Goal: Information Seeking & Learning: Understand process/instructions

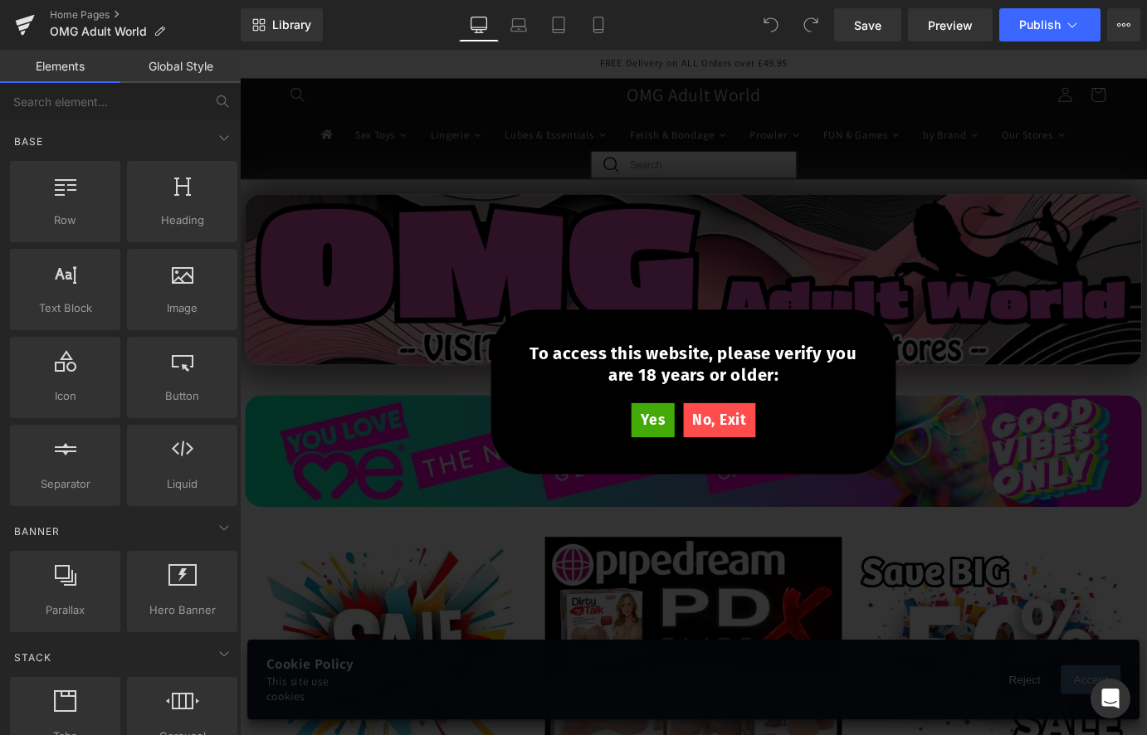
click at [715, 466] on div "Yes" at bounding box center [696, 460] width 47 height 39
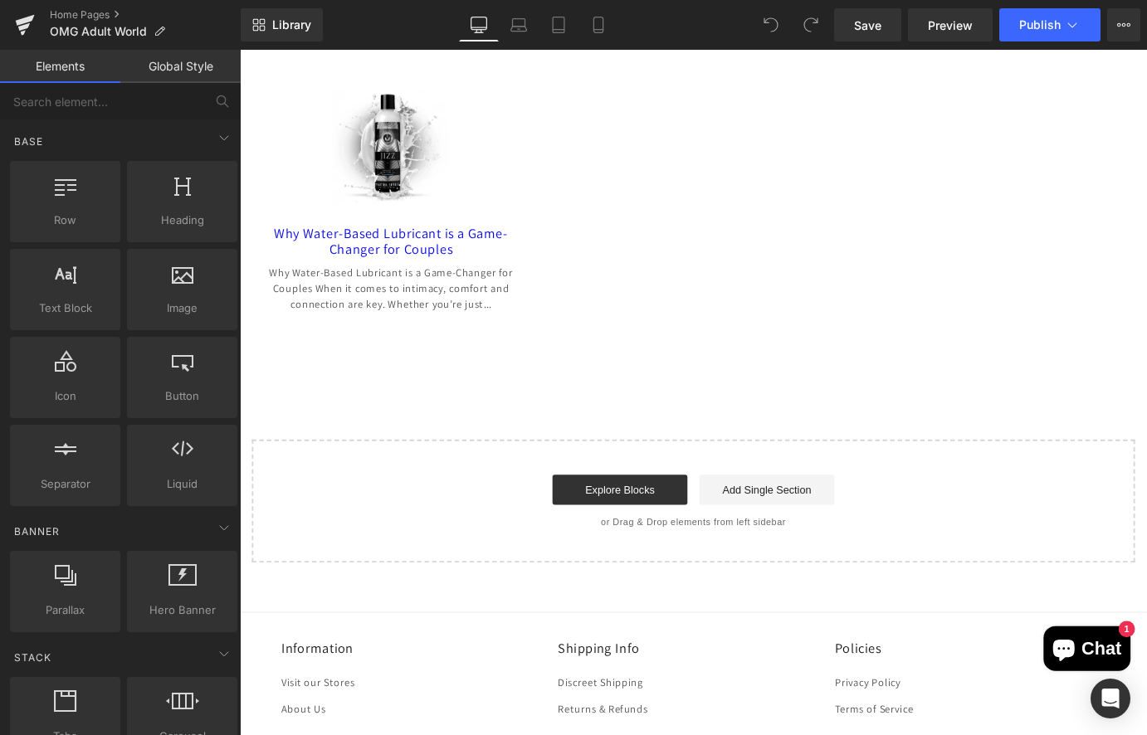
scroll to position [3486, 0]
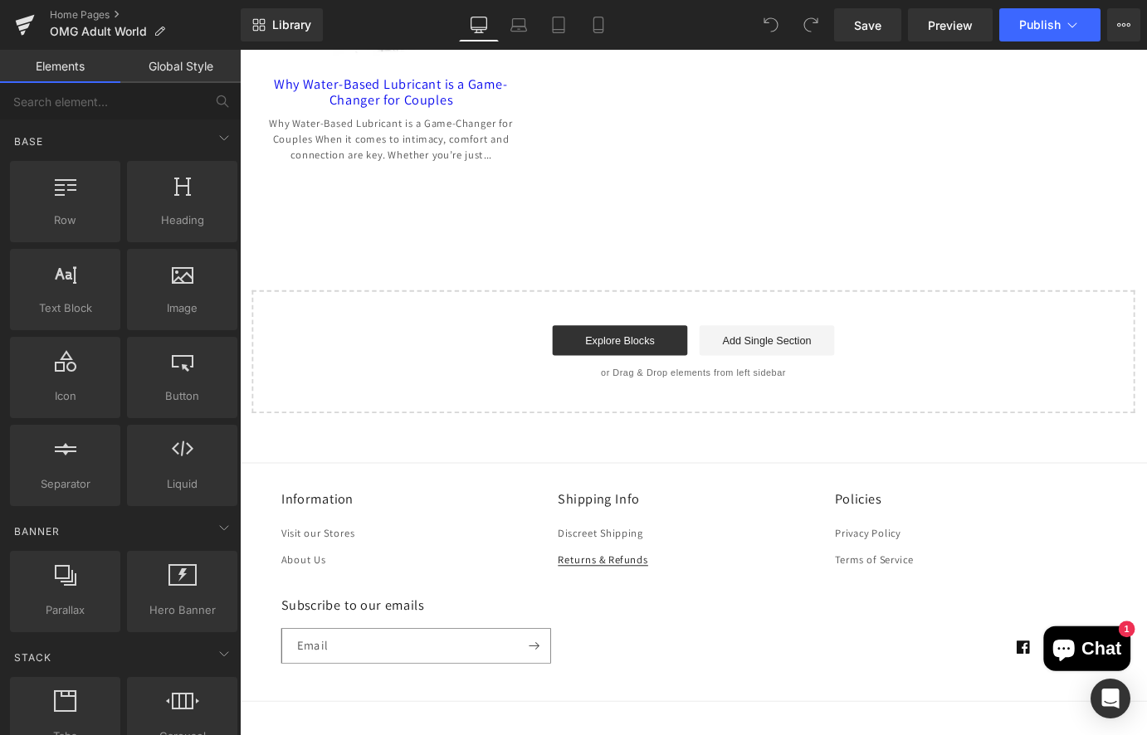
click at [647, 603] on link "Returns & Refunds" at bounding box center [642, 614] width 100 height 29
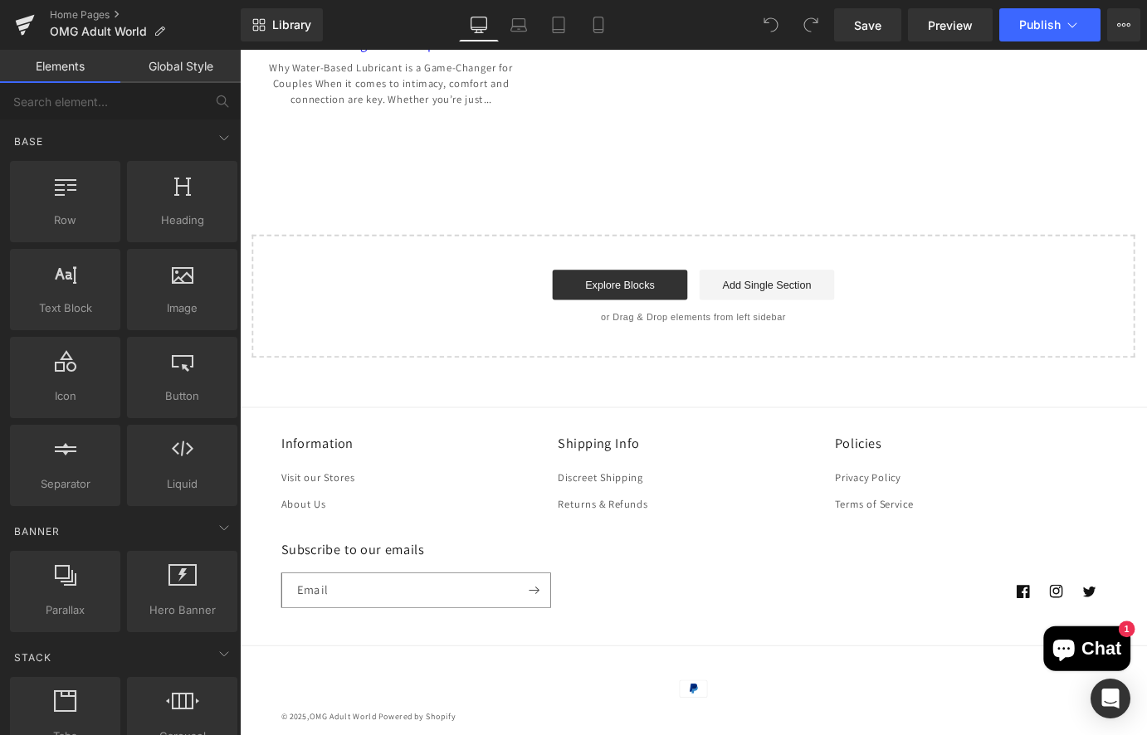
scroll to position [3553, 0]
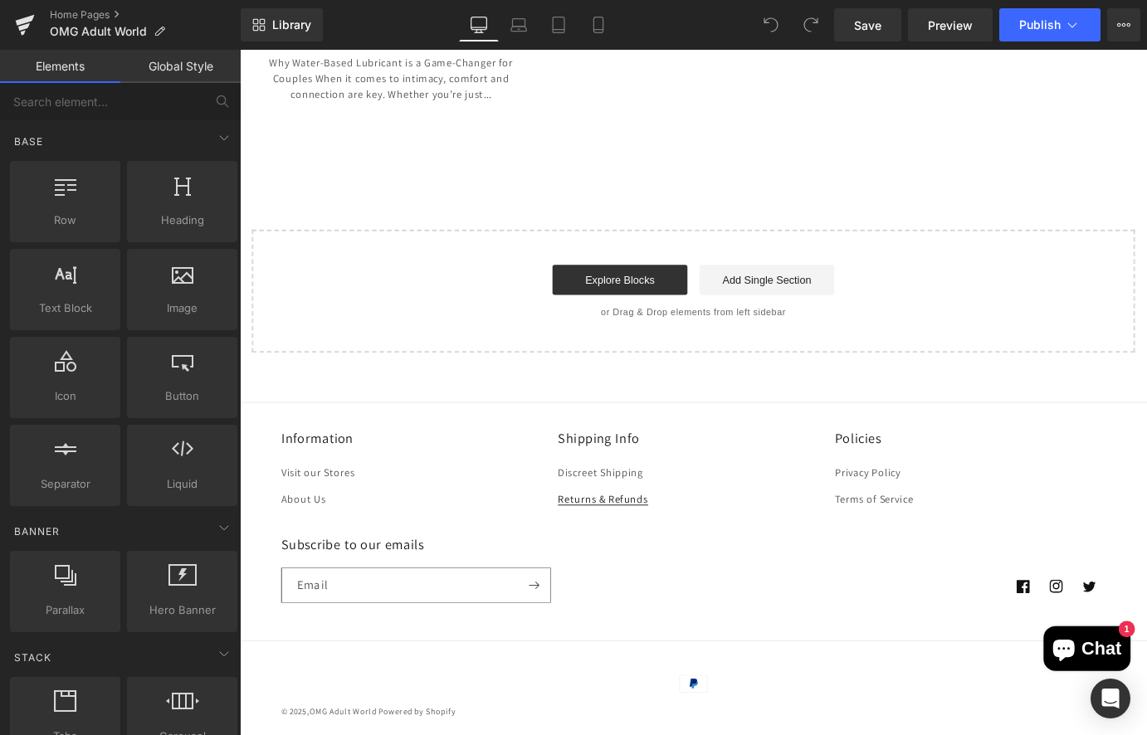
click at [670, 537] on link "Returns & Refunds" at bounding box center [642, 547] width 100 height 29
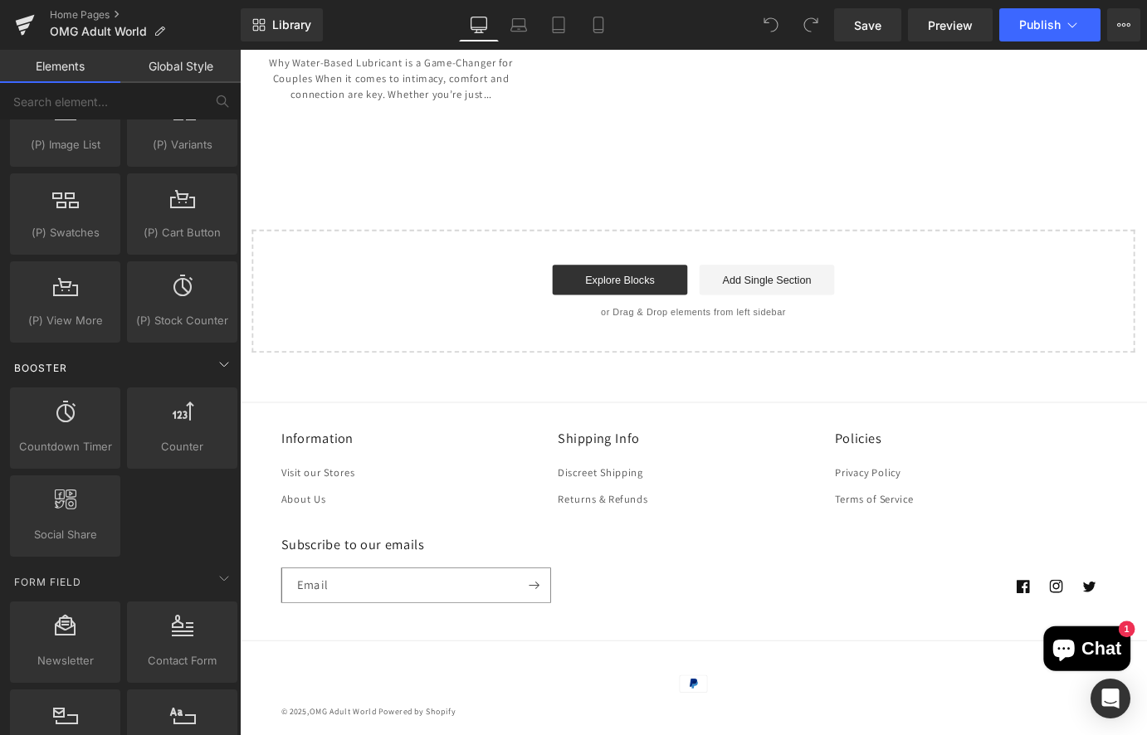
scroll to position [2215, 0]
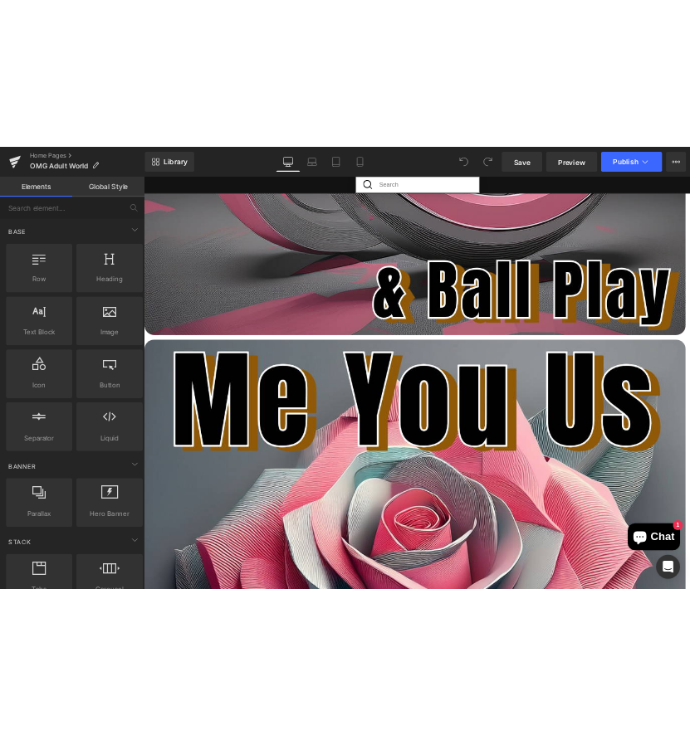
scroll to position [3553, 0]
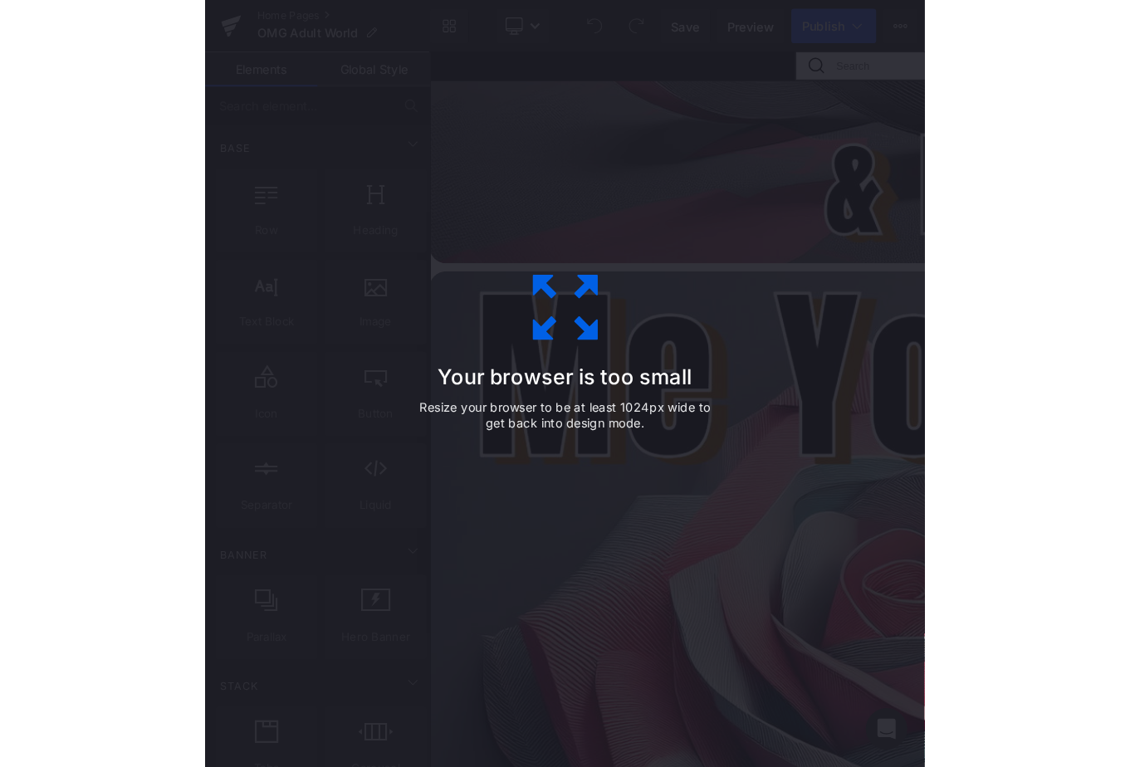
scroll to position [3566, 0]
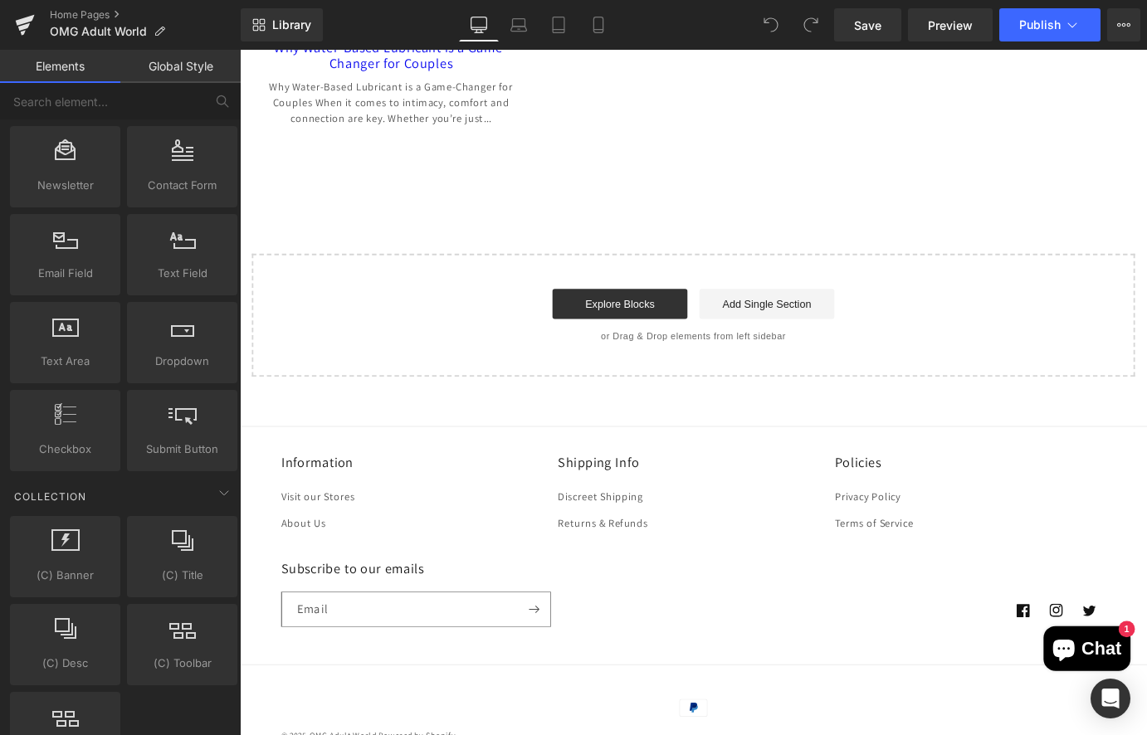
scroll to position [3553, 0]
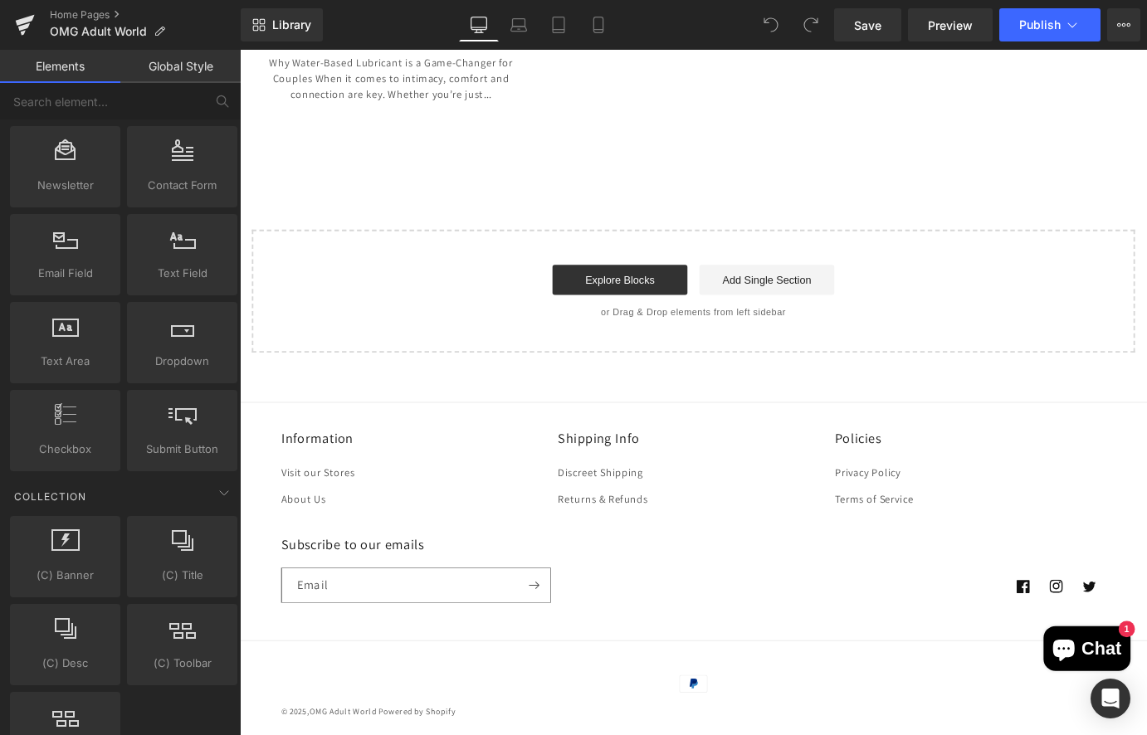
click at [364, 471] on h2 "Information" at bounding box center [436, 480] width 300 height 19
click at [371, 555] on div "Information Visit our Stores About Us Shipping Info Discreet Shipping Returns &…" at bounding box center [742, 587] width 996 height 233
click at [456, 506] on li "Visit our Stores" at bounding box center [429, 519] width 287 height 27
click at [790, 533] on li "Returns & Refunds" at bounding box center [742, 547] width 300 height 29
click at [857, 506] on li "Discreet Shipping" at bounding box center [735, 519] width 287 height 27
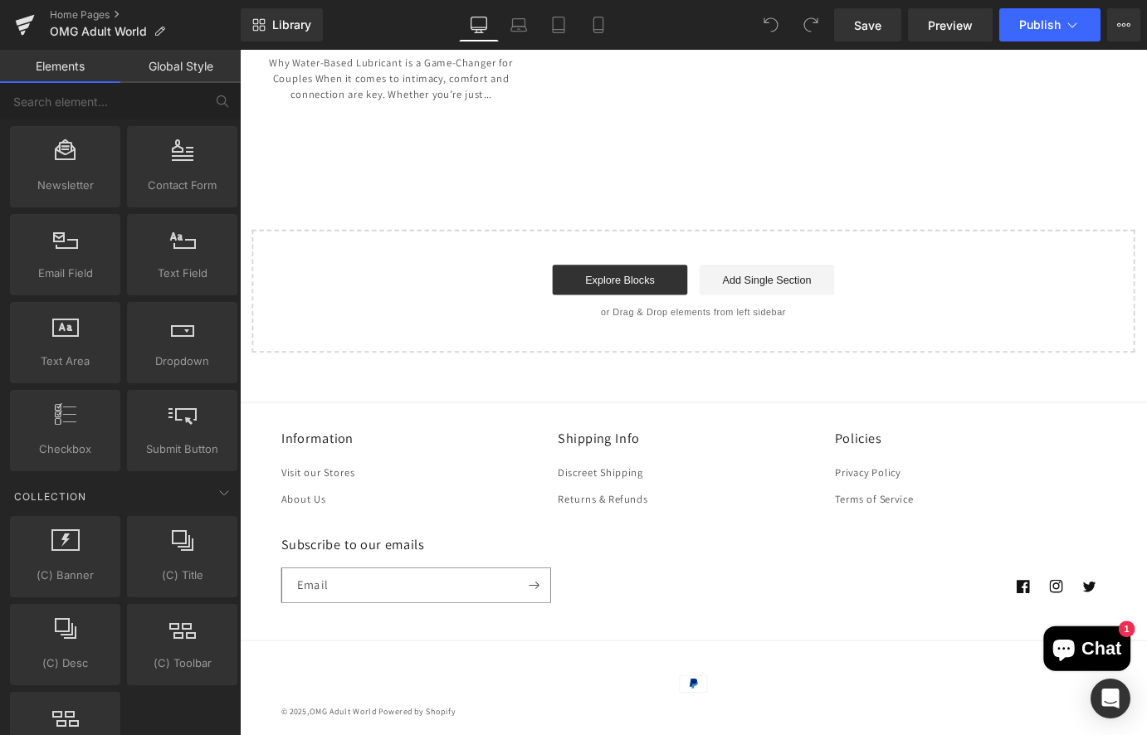
click at [833, 422] on div "Information Visit our Stores About Us Shipping Info Discreet Shipping Returns &…" at bounding box center [742, 616] width 1004 height 412
click at [583, 448] on footer "Information Visit our Stores About Us Shipping Info Discreet Shipping Returns &…" at bounding box center [742, 631] width 1004 height 382
drag, startPoint x: 584, startPoint y: 449, endPoint x: 810, endPoint y: 478, distance: 227.6
click at [811, 478] on div "Shipping Info Discreet Shipping Returns & Refunds" at bounding box center [742, 517] width 300 height 92
drag, startPoint x: 810, startPoint y: 478, endPoint x: 548, endPoint y: 498, distance: 263.0
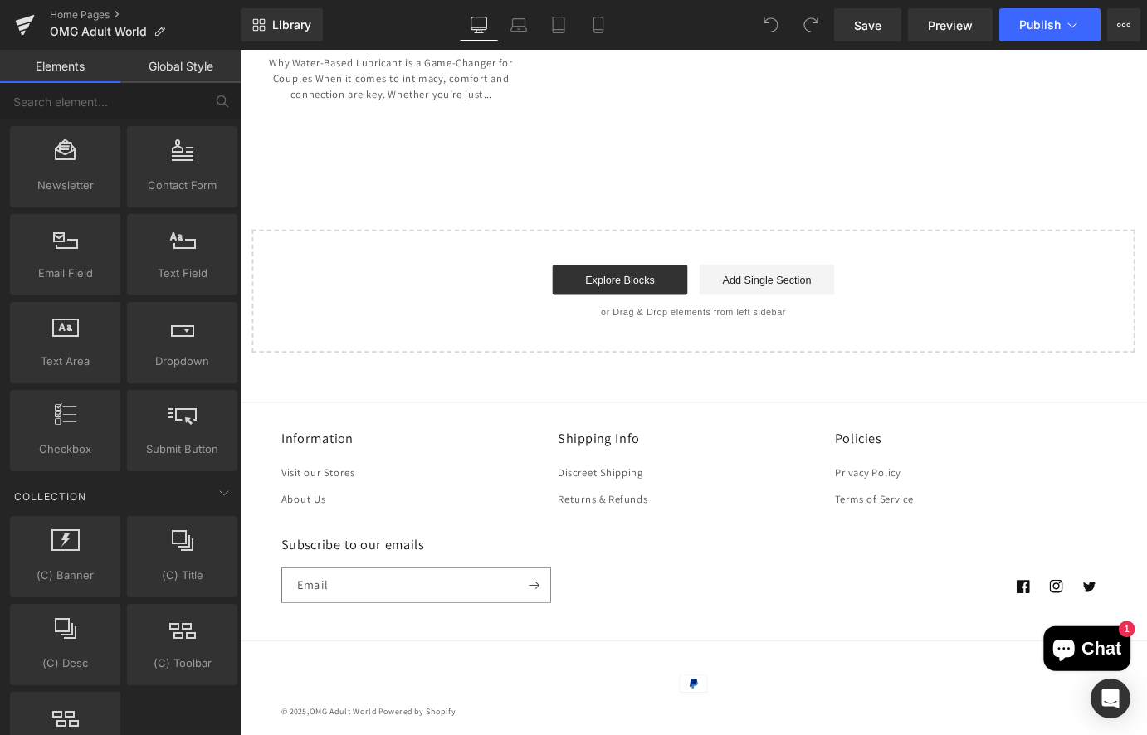
click at [519, 506] on li "Visit our Stores" at bounding box center [429, 519] width 287 height 27
click at [857, 533] on li "Returns & Refunds" at bounding box center [742, 547] width 300 height 29
drag, startPoint x: 505, startPoint y: 515, endPoint x: 517, endPoint y: 520, distance: 13.4
click at [516, 520] on ul "Visit our Stores About Us" at bounding box center [436, 534] width 300 height 56
drag, startPoint x: 517, startPoint y: 520, endPoint x: 758, endPoint y: 435, distance: 255.2
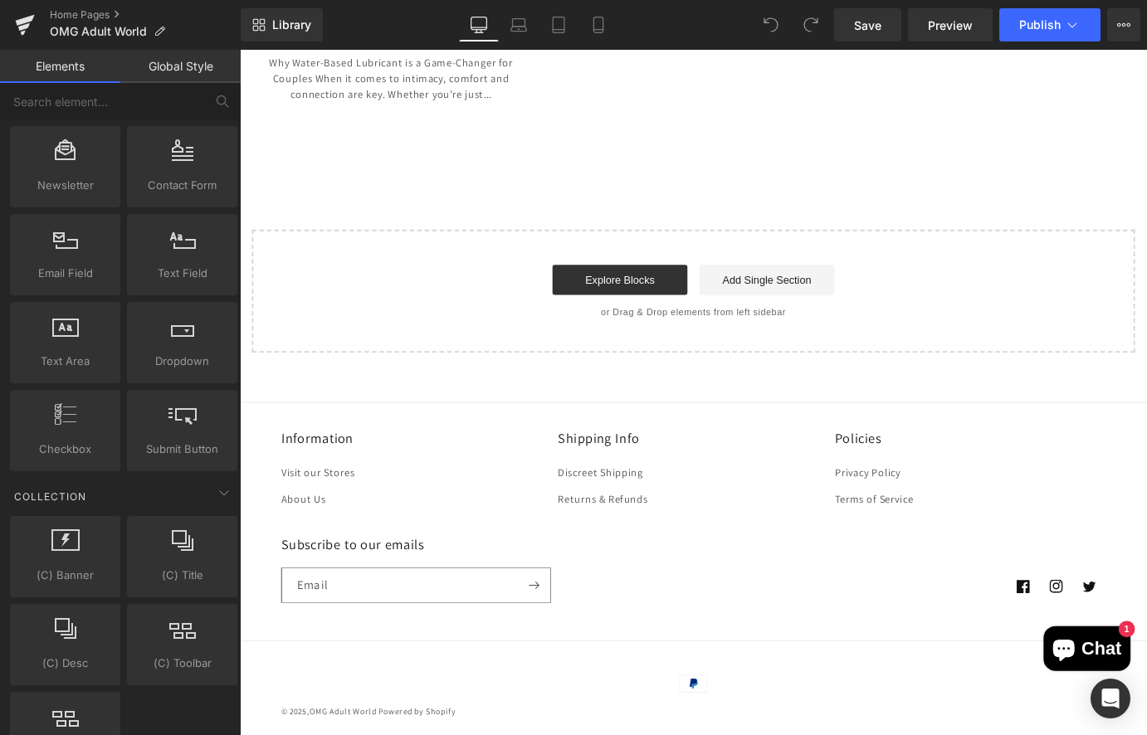
click at [841, 506] on li "Discreet Shipping" at bounding box center [735, 519] width 287 height 27
click at [722, 410] on div "Information Visit our Stores About Us Shipping Info Discreet Shipping Returns &…" at bounding box center [742, 616] width 1004 height 412
click at [406, 422] on div "Information Visit our Stores About Us Shipping Info Discreet Shipping Returns &…" at bounding box center [742, 616] width 1004 height 412
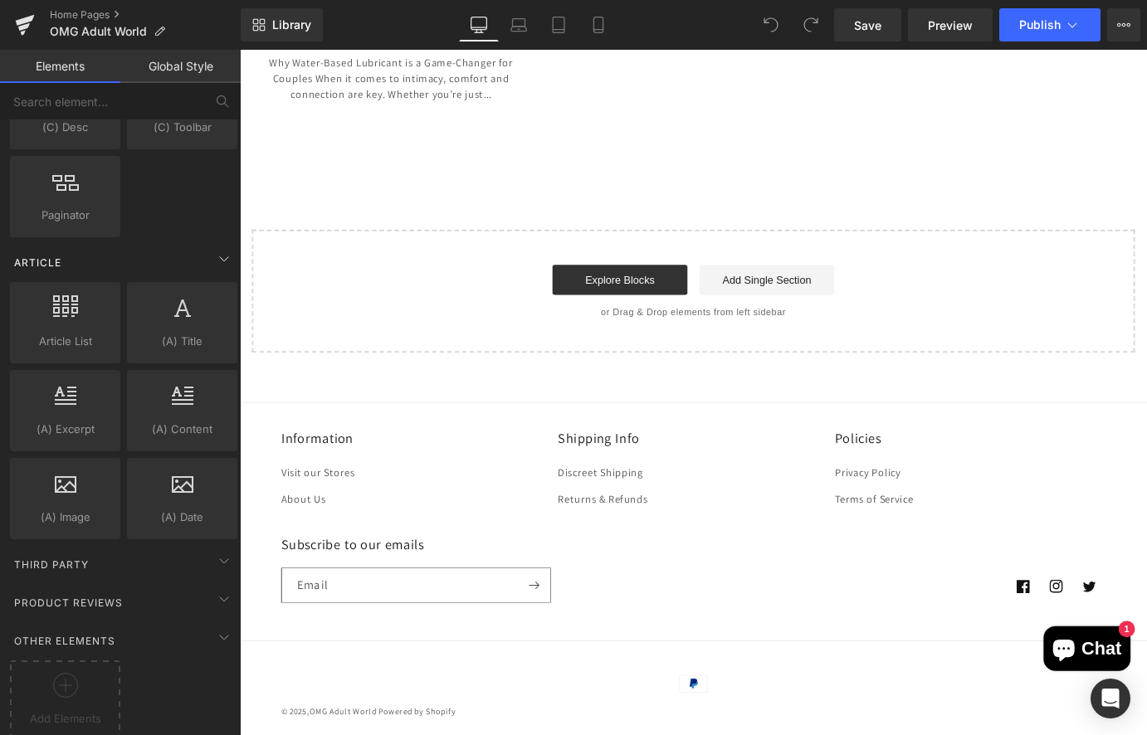
scroll to position [3045, 0]
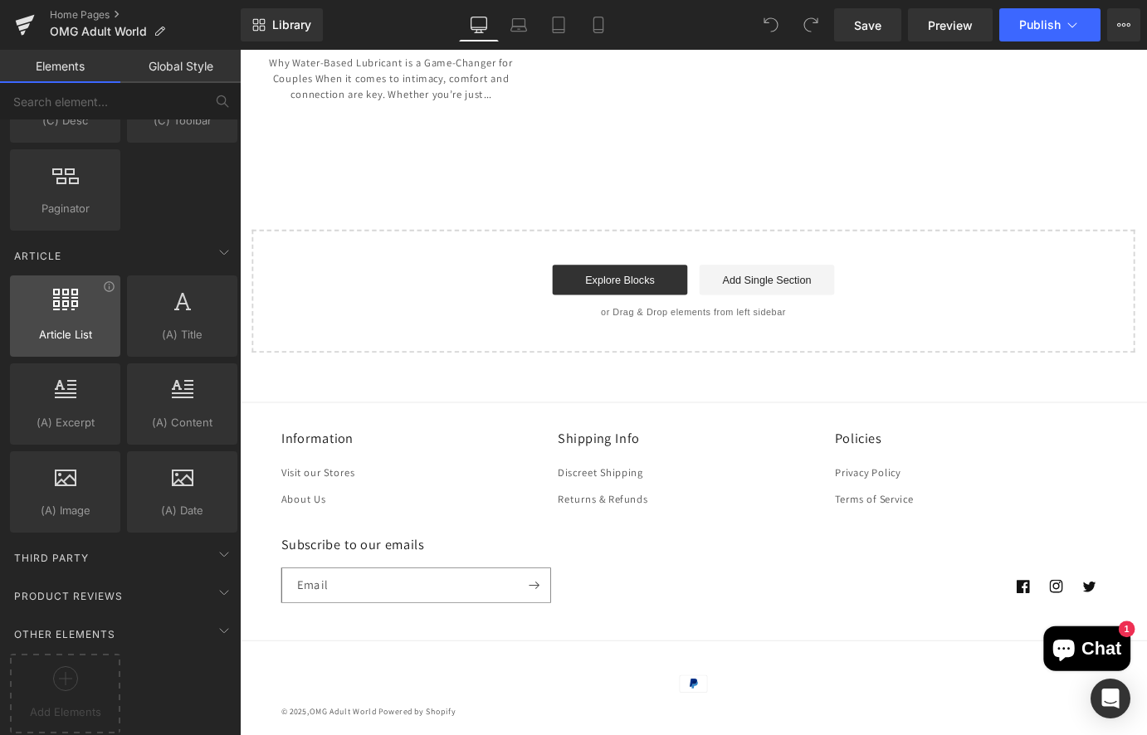
click at [89, 300] on div at bounding box center [65, 307] width 100 height 37
click at [66, 303] on div at bounding box center [65, 307] width 100 height 37
click at [214, 544] on icon at bounding box center [224, 554] width 20 height 20
click at [223, 621] on icon at bounding box center [224, 631] width 20 height 20
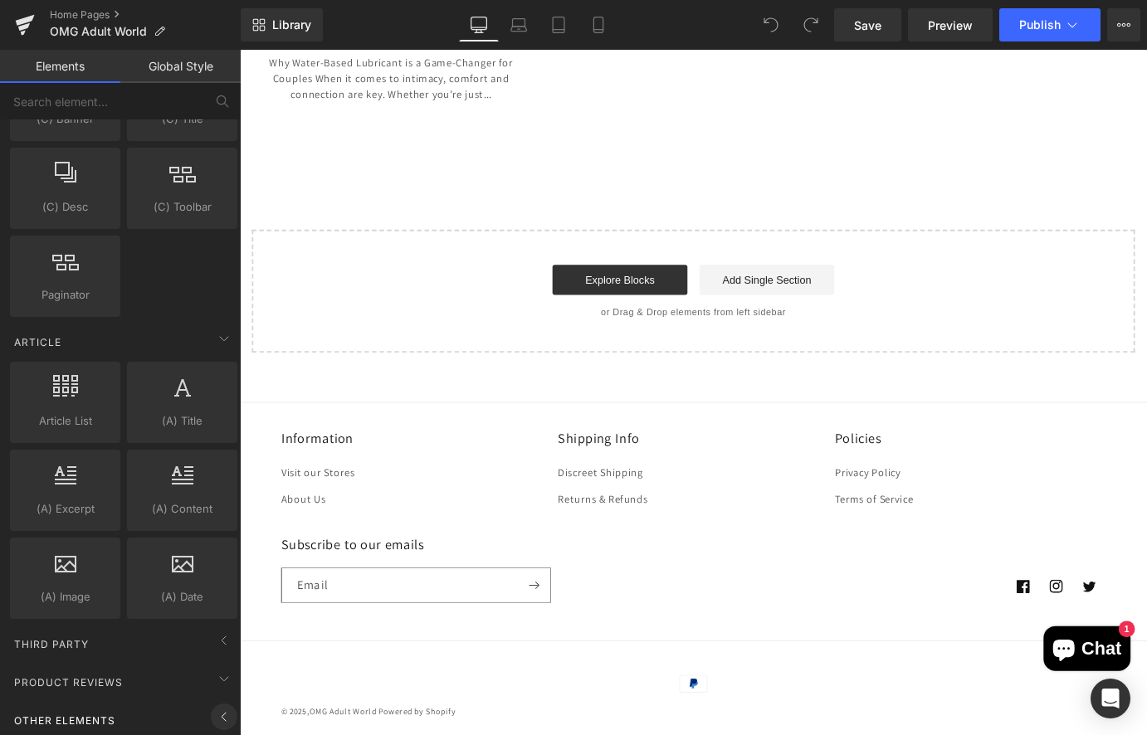
scroll to position [2959, 0]
click at [220, 669] on icon at bounding box center [224, 679] width 20 height 20
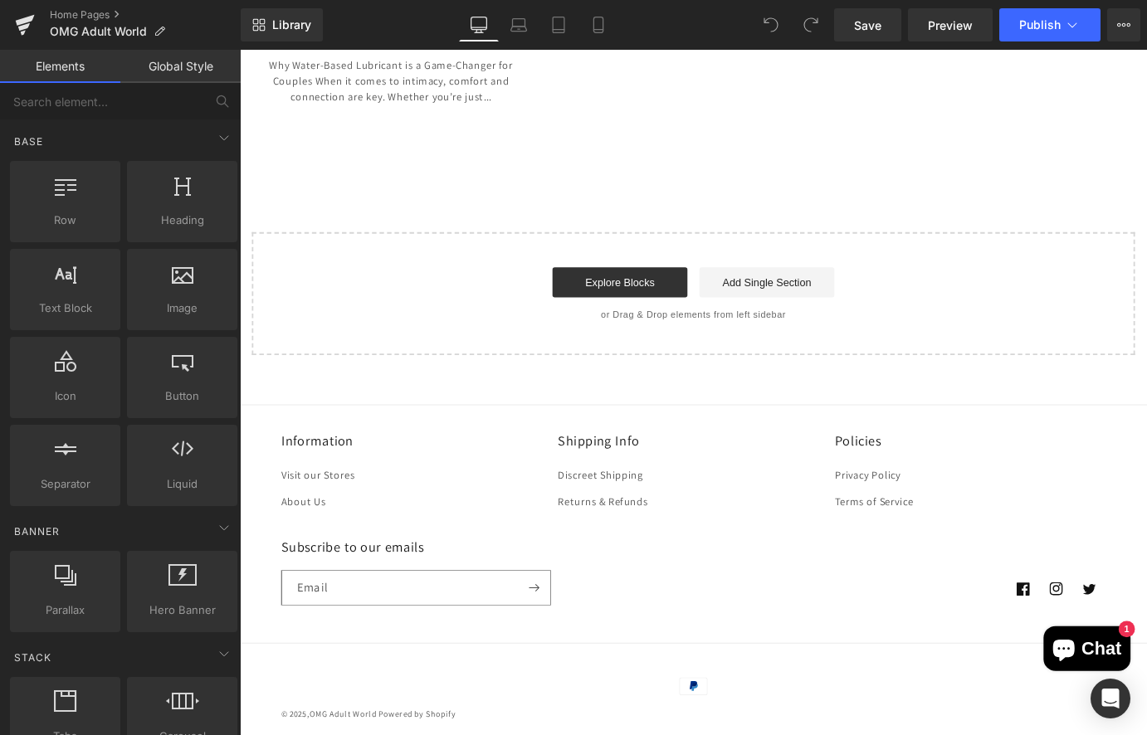
scroll to position [3553, 0]
click at [650, 540] on link "Returns & Refunds" at bounding box center [642, 547] width 100 height 29
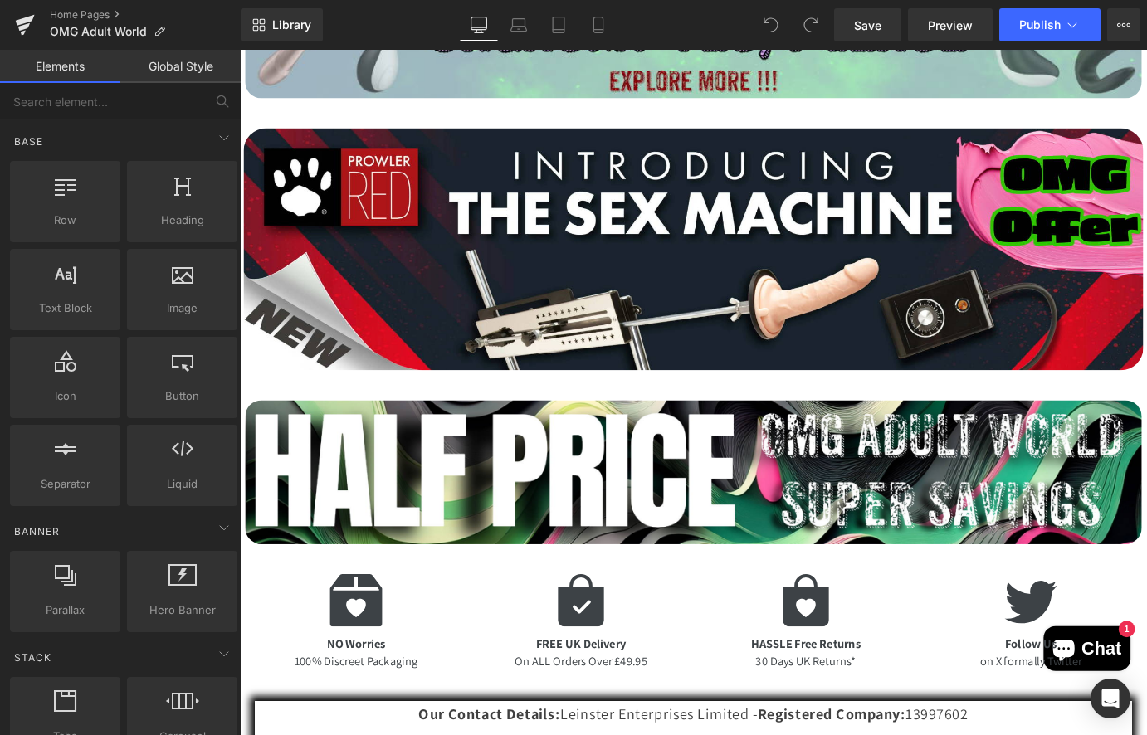
scroll to position [2391, 0]
